Goal: Information Seeking & Learning: Learn about a topic

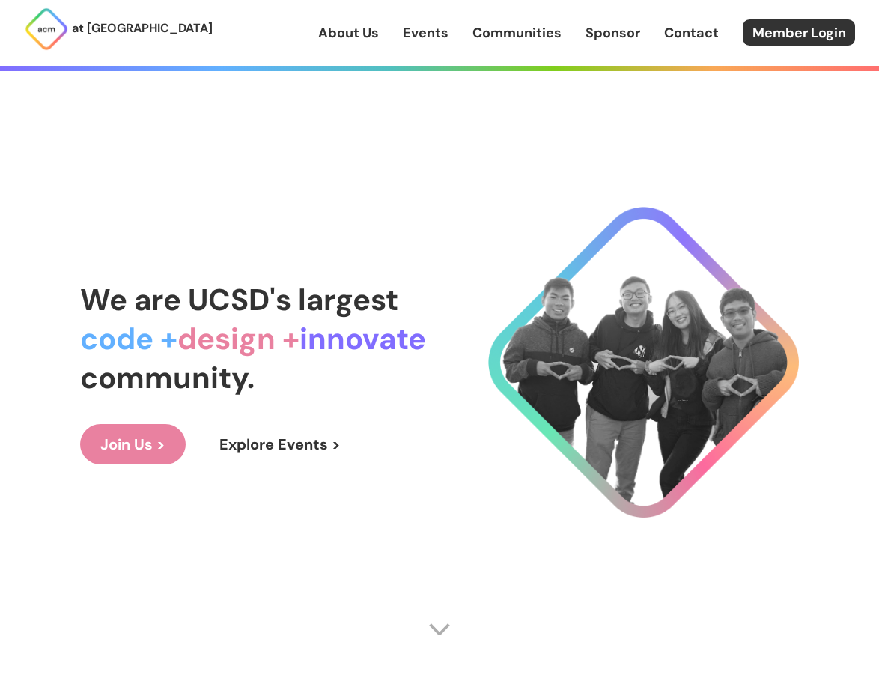
click at [354, 39] on link "About Us" at bounding box center [348, 32] width 61 height 19
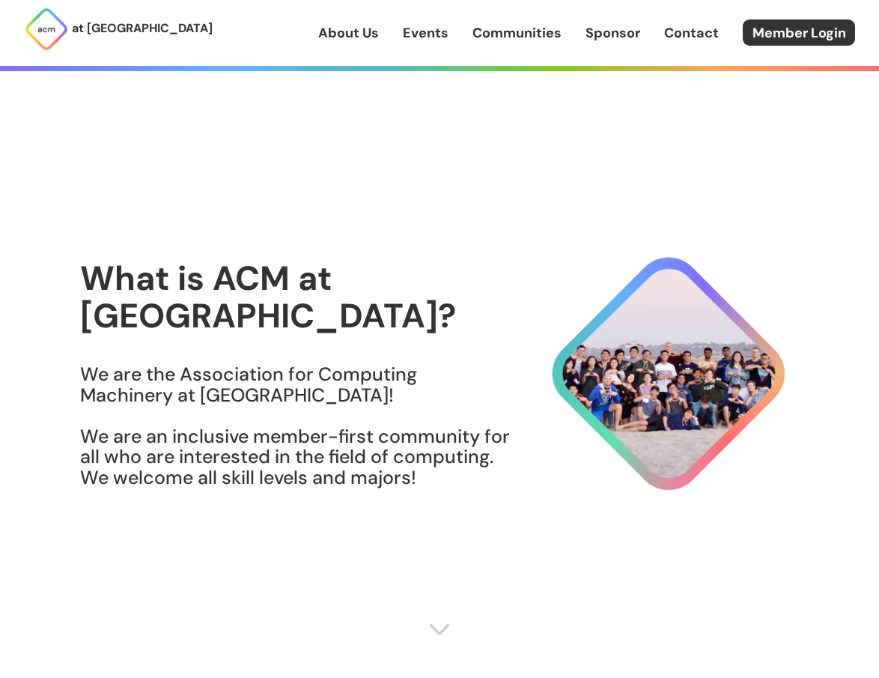
click at [423, 44] on div "About Us Events Communities Sponsor Contact Member Login" at bounding box center [598, 32] width 561 height 26
click at [431, 42] on link "Events" at bounding box center [426, 32] width 46 height 19
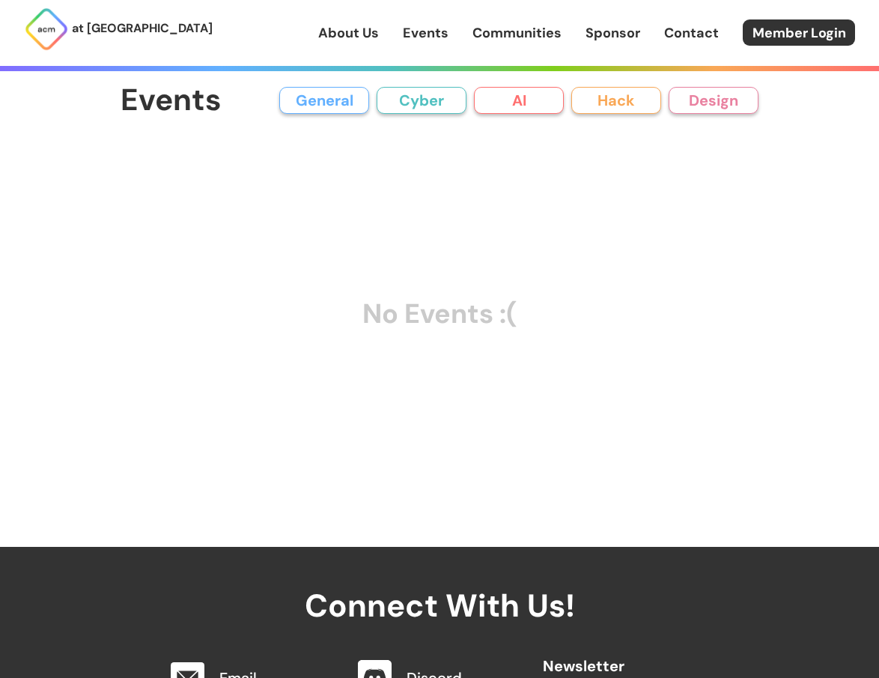
click at [517, 46] on div "About Us Events Communities Sponsor Contact Member Login" at bounding box center [598, 32] width 561 height 26
click at [429, 94] on button "Cyber" at bounding box center [422, 100] width 90 height 27
click at [553, 96] on button "AI" at bounding box center [519, 100] width 90 height 27
click at [374, 96] on div "General Cyber AI Hack Design" at bounding box center [518, 100] width 479 height 27
click at [350, 97] on button "General" at bounding box center [324, 100] width 90 height 27
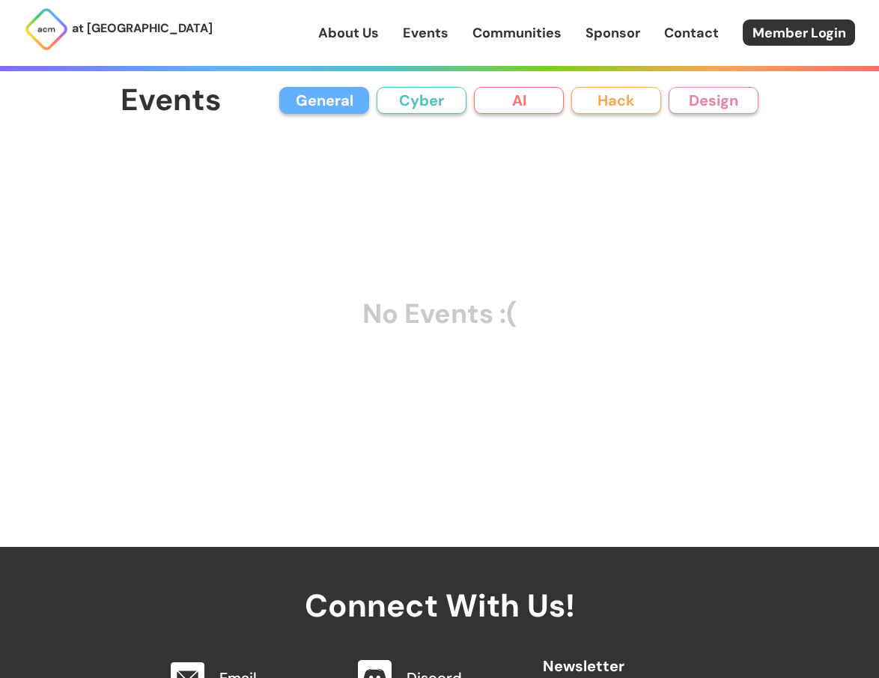
click at [482, 1] on div "at [GEOGRAPHIC_DATA] About Us Events Communities Sponsor Contact Member Login" at bounding box center [439, 33] width 879 height 66
